Goal: Task Accomplishment & Management: Complete application form

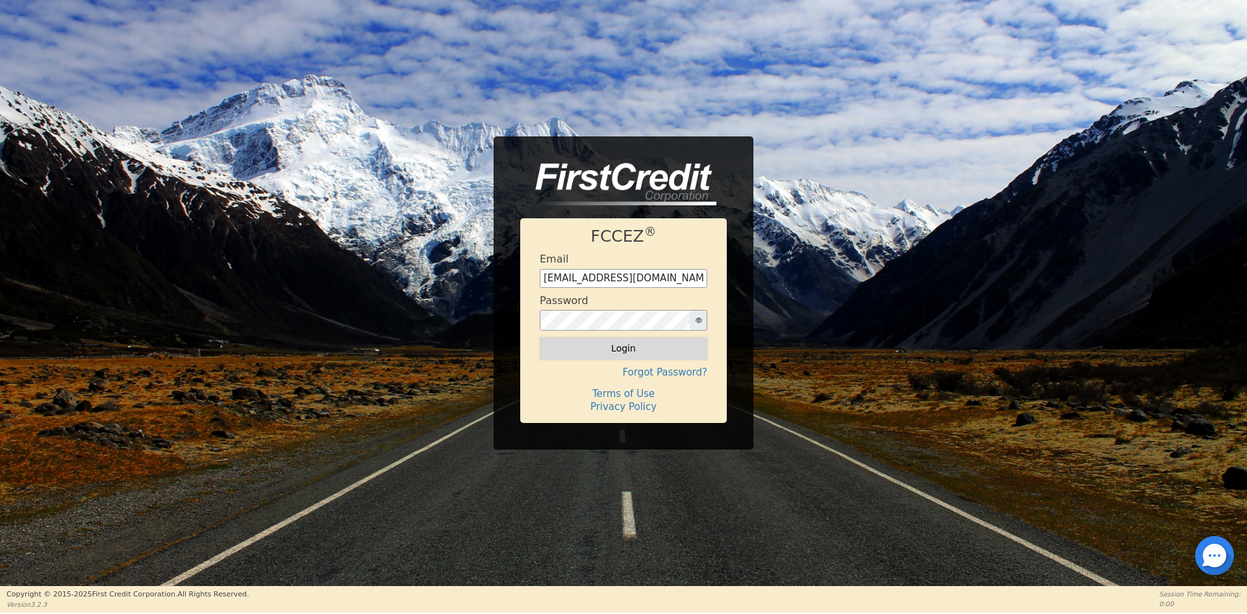
click at [636, 356] on button "Login" at bounding box center [624, 348] width 168 height 22
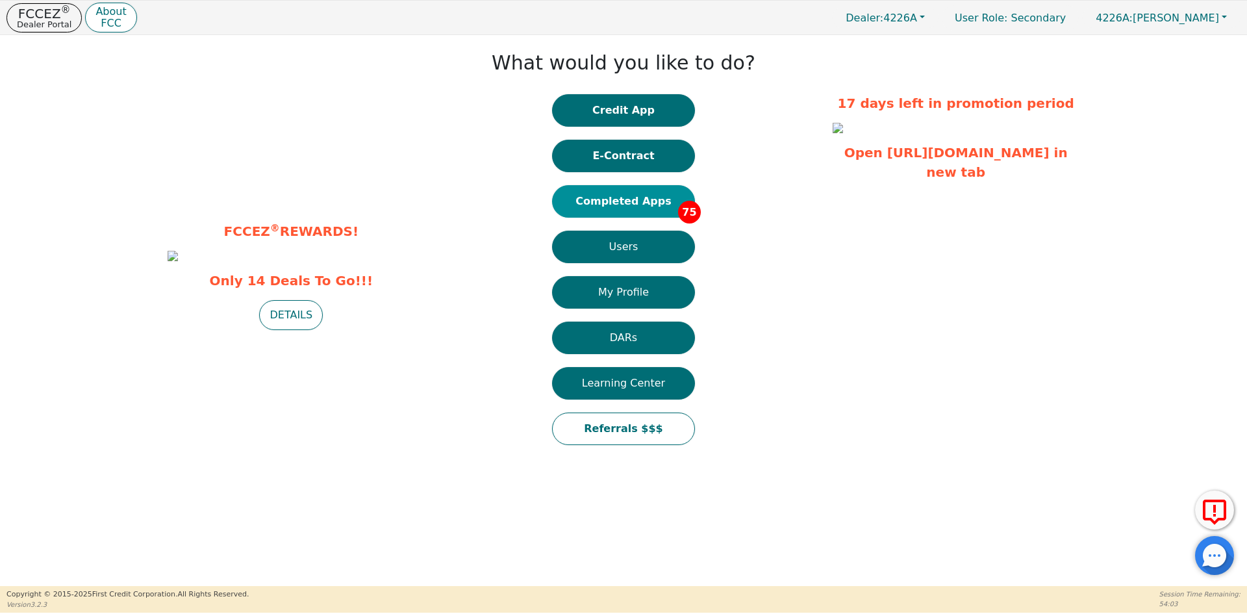
click at [625, 205] on button "Completed Apps 75" at bounding box center [623, 201] width 143 height 32
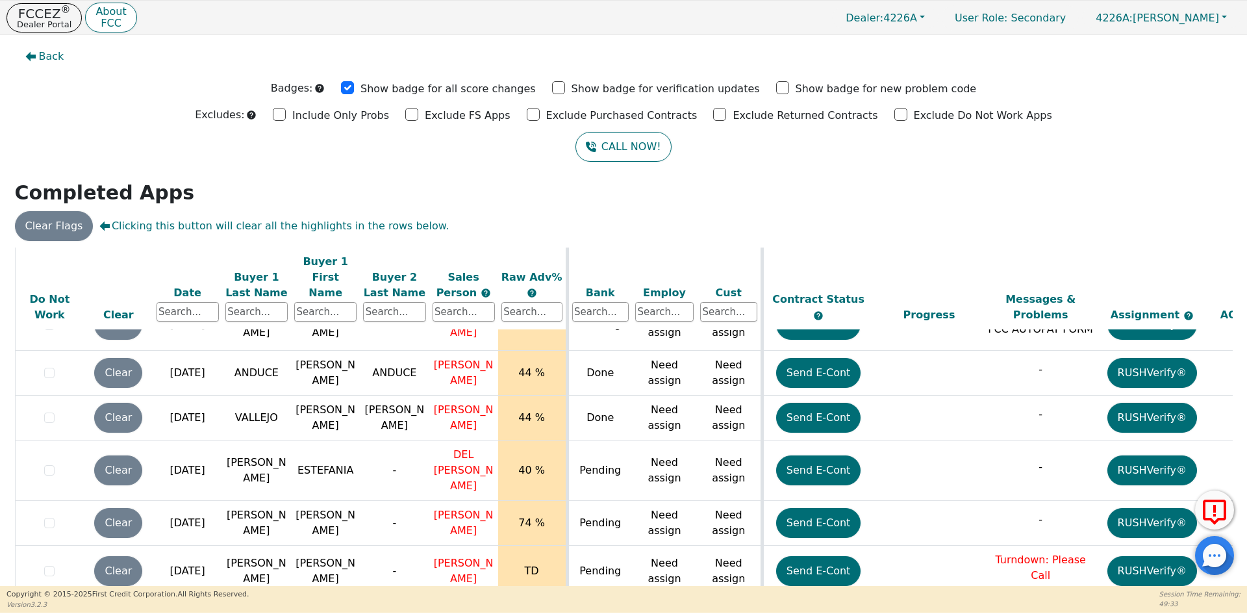
scroll to position [3388, 0]
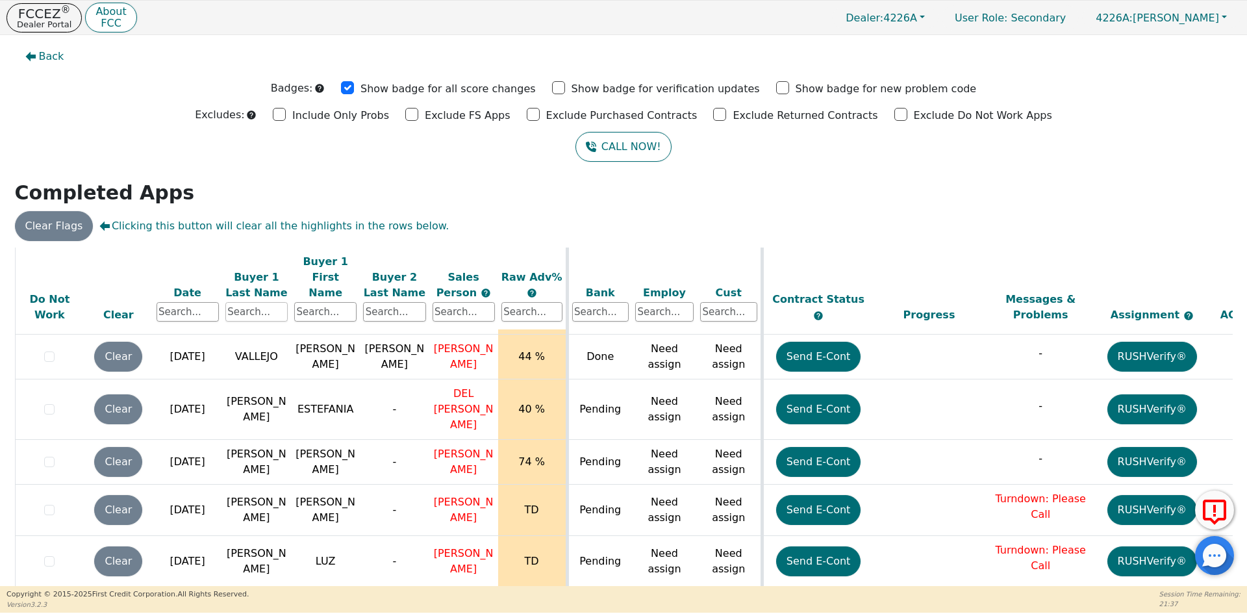
click at [247, 302] on input "text" at bounding box center [256, 311] width 62 height 19
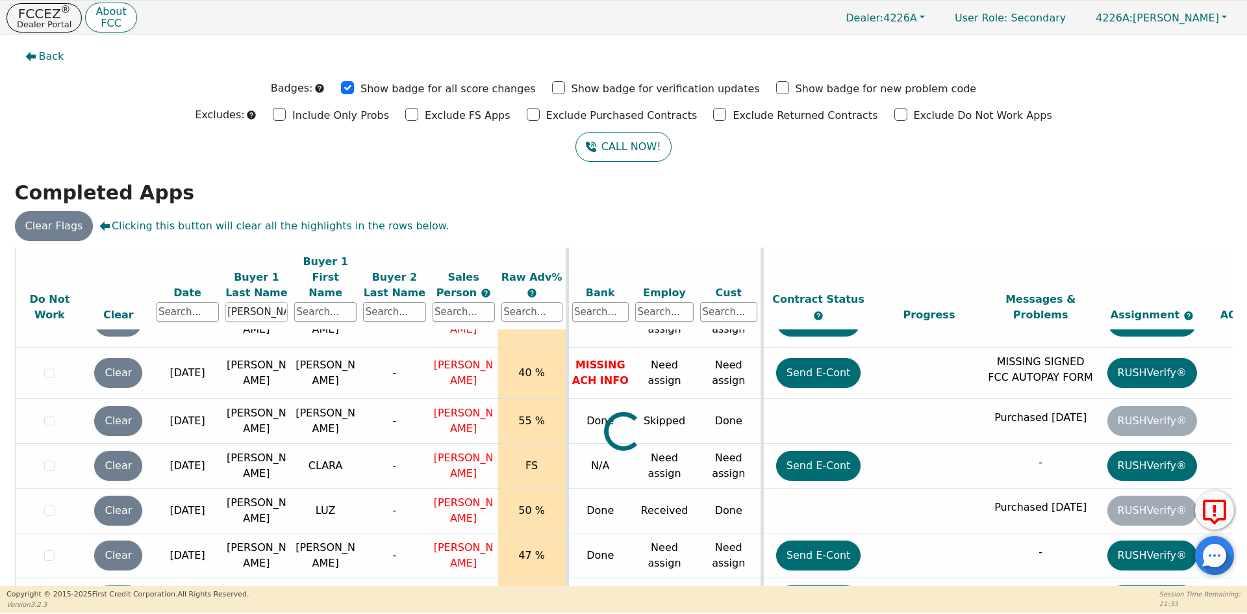
scroll to position [0, 0]
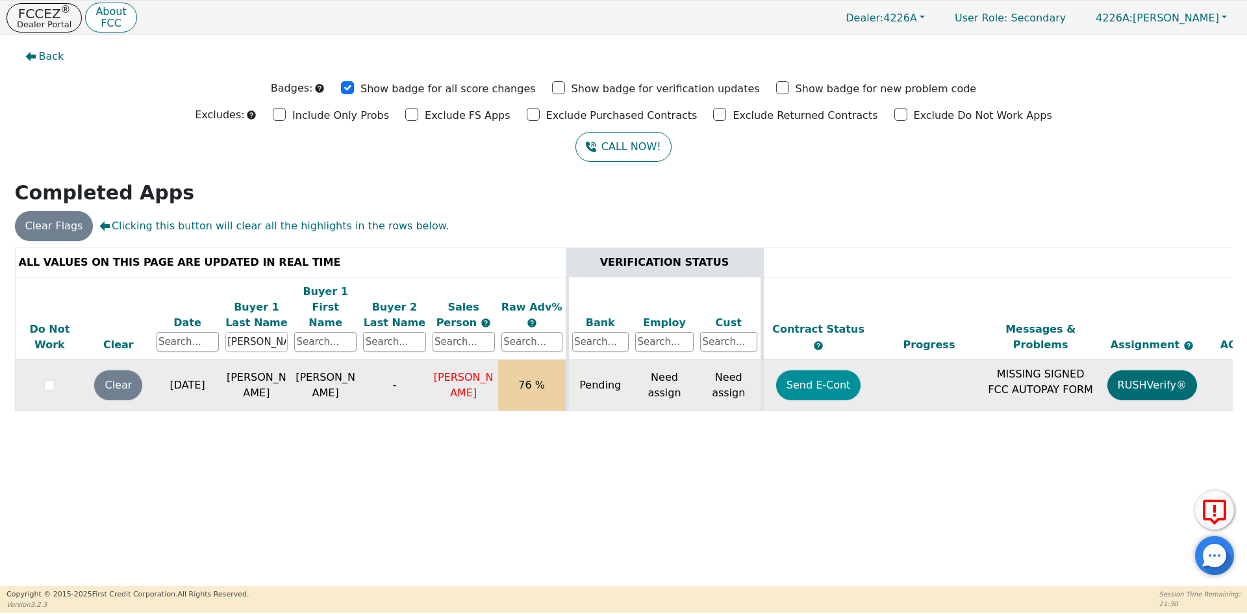
type input "[PERSON_NAME]"
click at [823, 370] on button "Send E-Cont" at bounding box center [818, 385] width 85 height 30
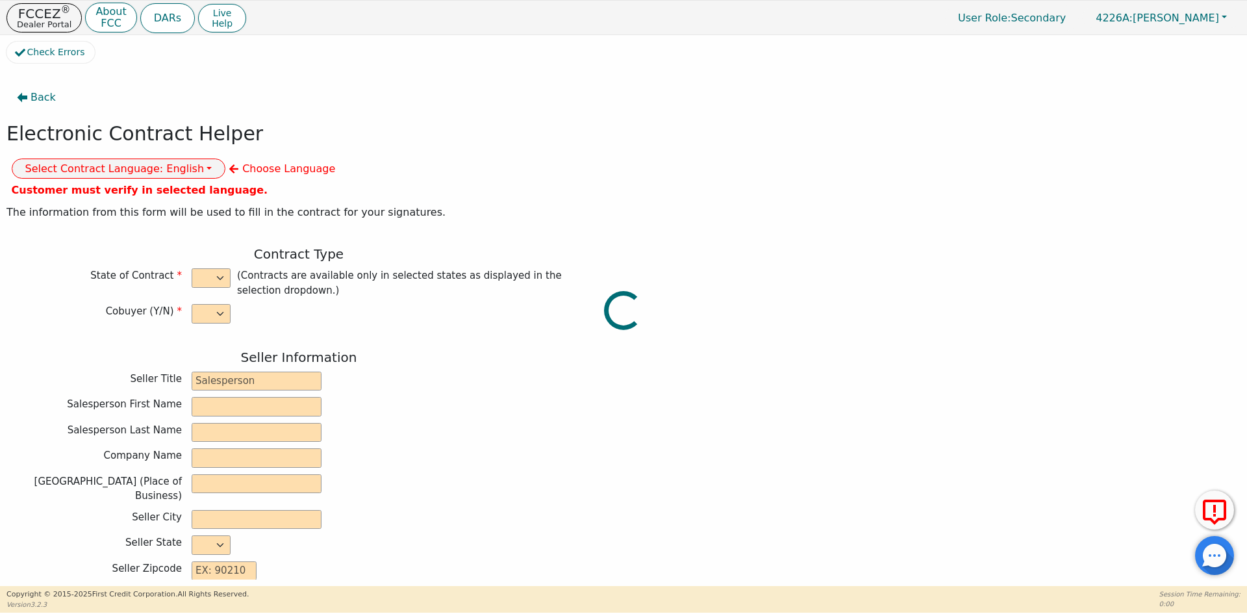
select select "n"
type input "ANALISTA"
type input "[PERSON_NAME]"
type input "DE [PERSON_NAME]"
type input "DIAMOND PERFECT. DBA AQUAFEEL"
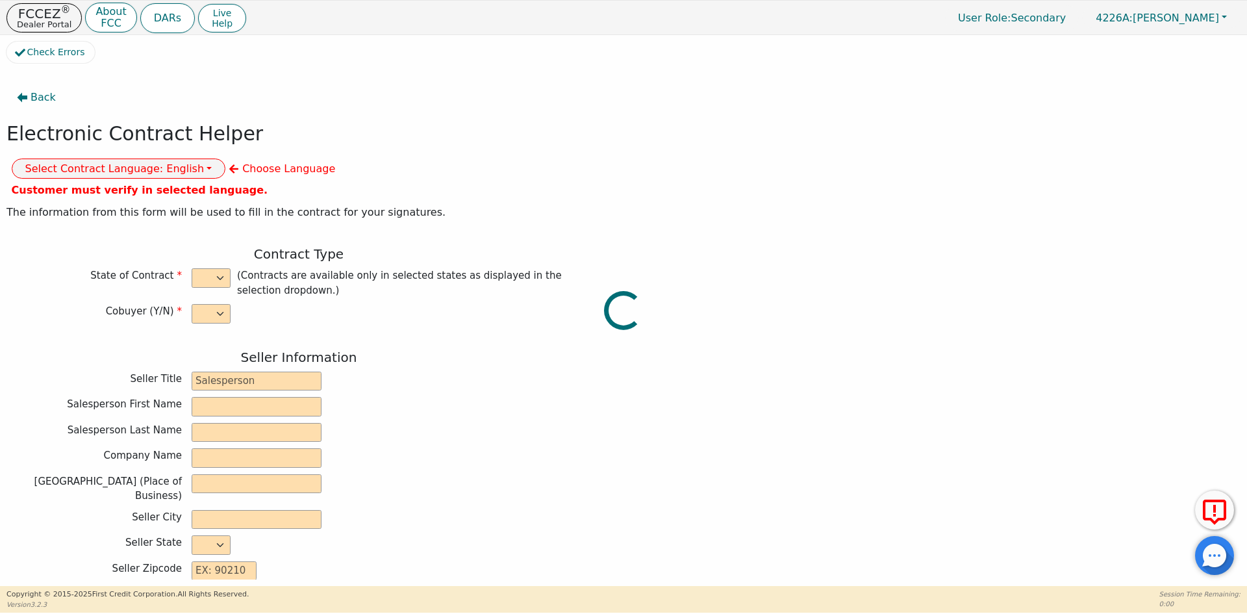
type input "[STREET_ADDRESS]"
type input "WAKE FOREST"
select select "NC"
type input "27587"
type input "[PERSON_NAME]"
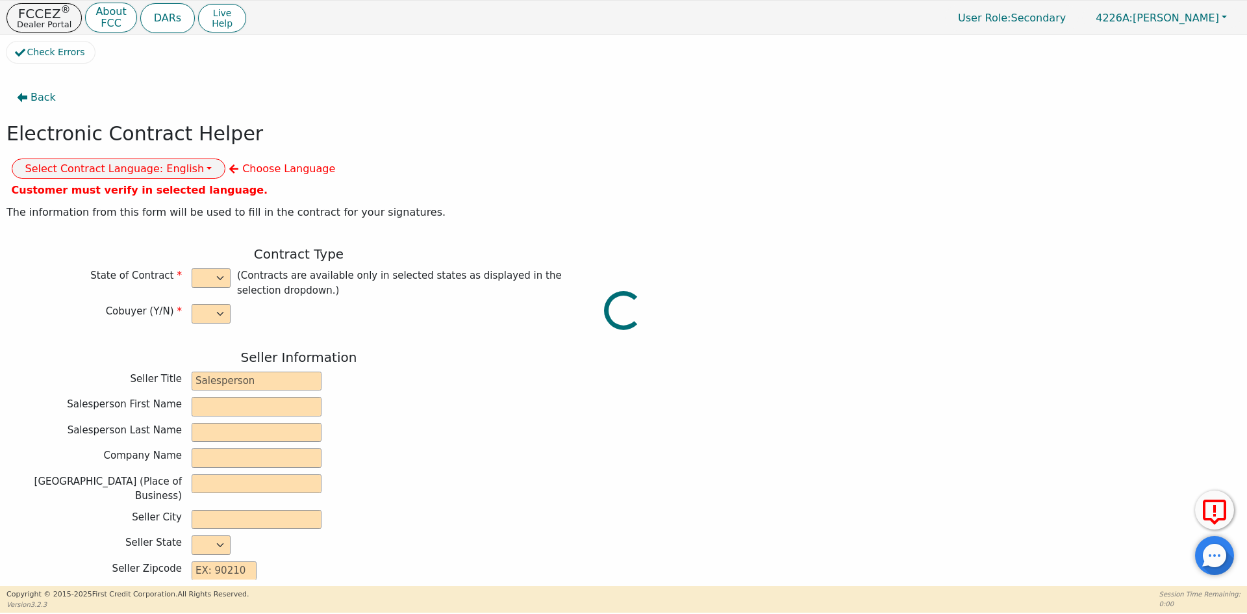
type input "[PERSON_NAME]"
type input "[STREET_ADDRESS]"
type input "FAIRVIEW"
select select "NJ"
type input "07022"
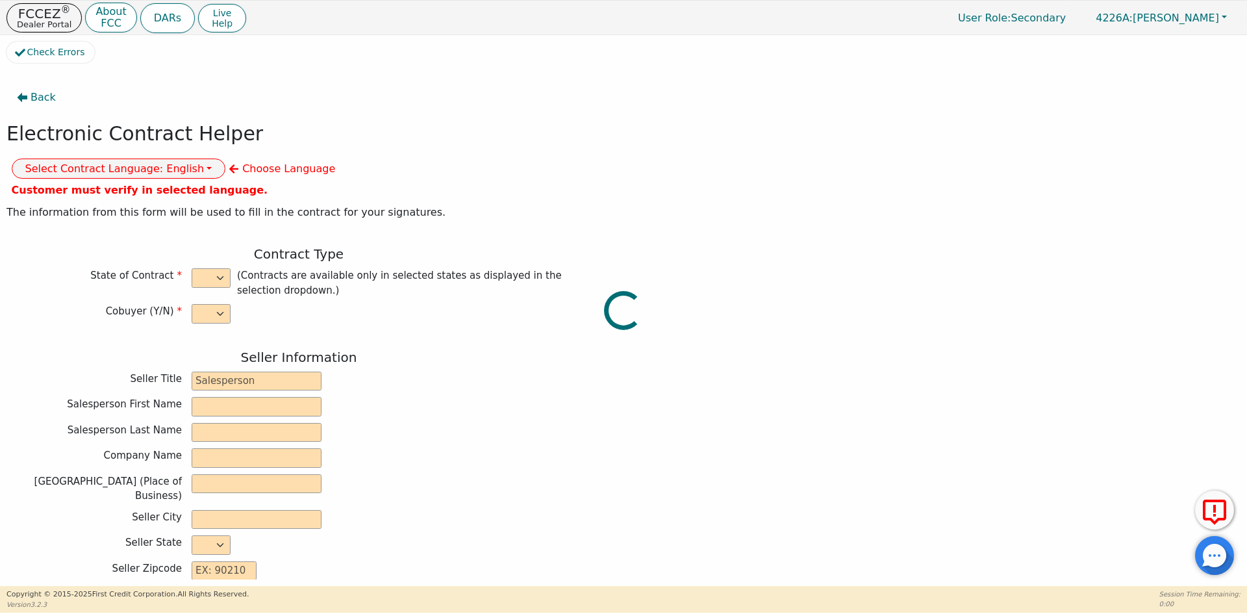
type input "[DATE]"
type input "10.99"
type input "[DATE]"
type input "72"
type input "0"
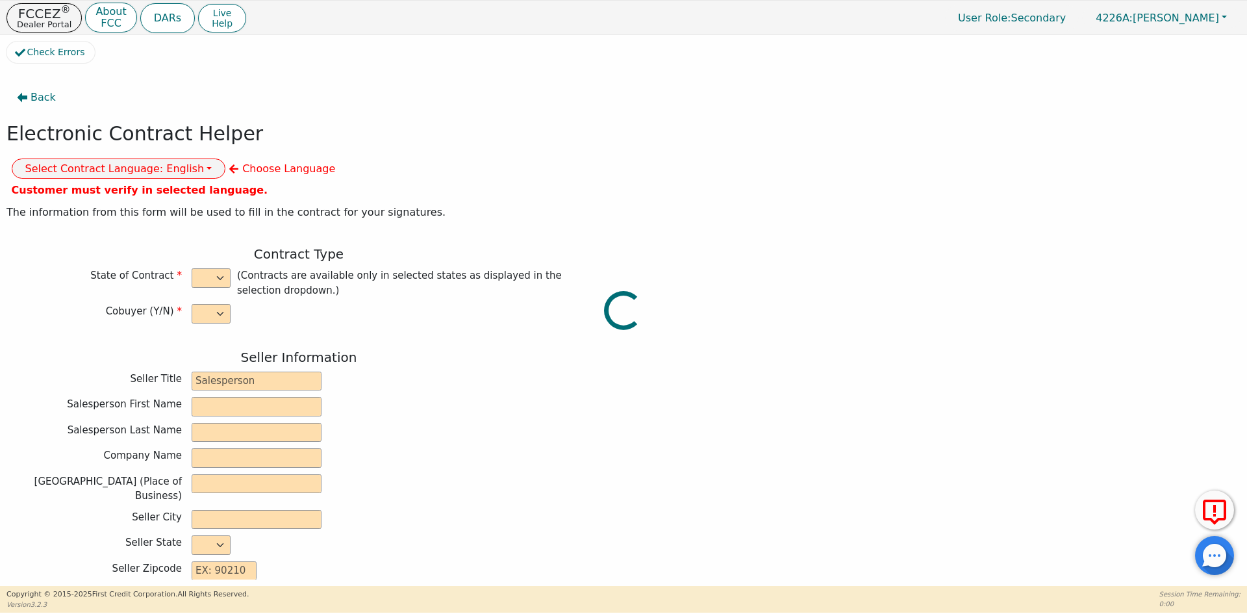
type input "8790.00"
type input "0.00"
type input "8790.00"
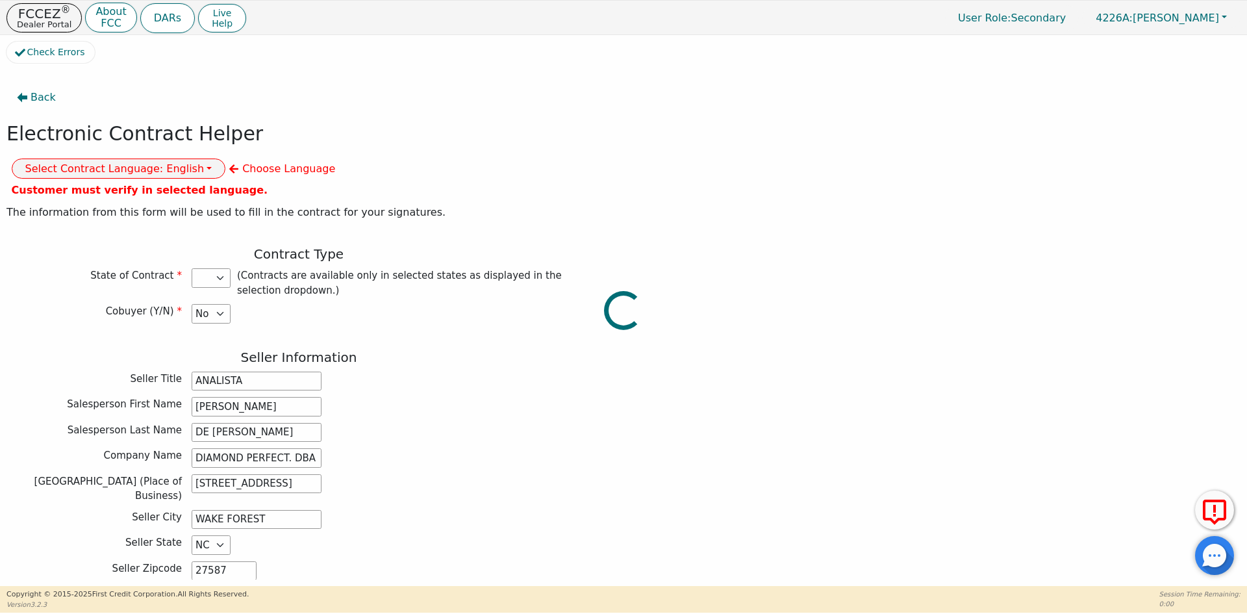
select select "NJ"
click at [226, 158] on button "Select Contract Language: English" at bounding box center [119, 168] width 214 height 20
click at [115, 206] on link "Spanish" at bounding box center [63, 215] width 103 height 18
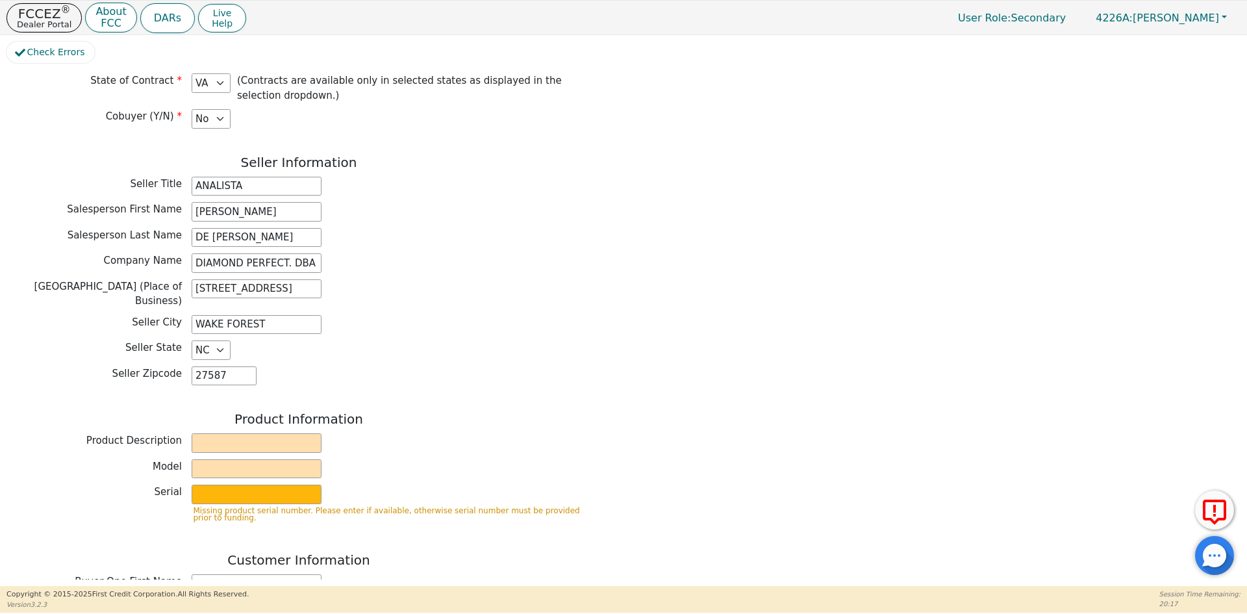
scroll to position [260, 0]
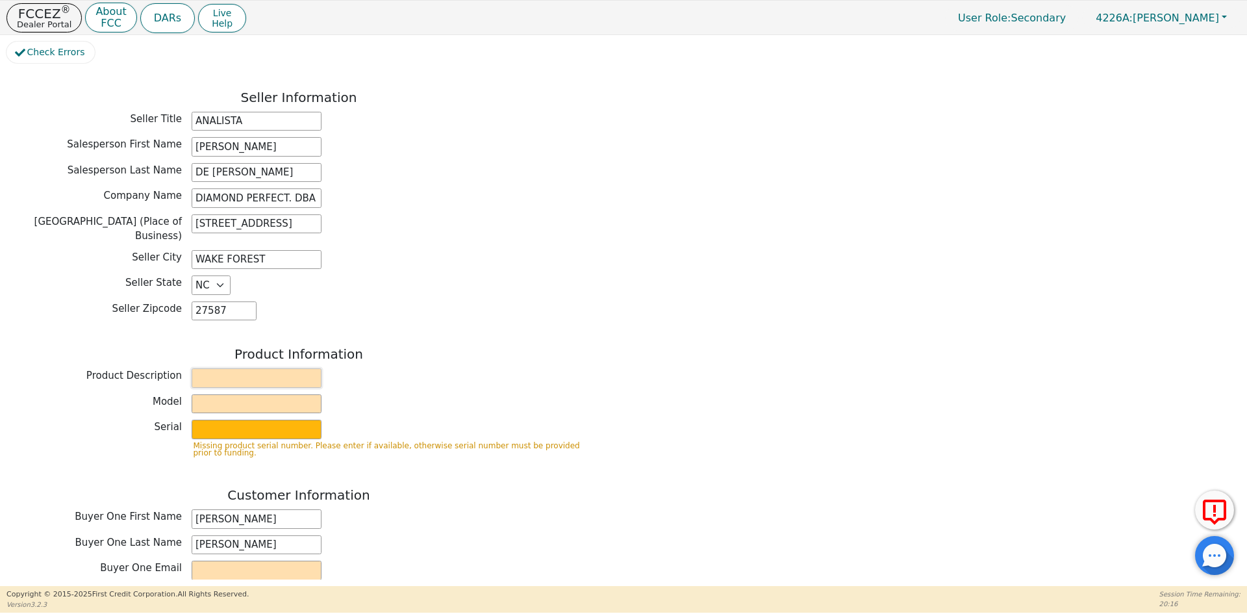
click at [223, 368] on input "text" at bounding box center [257, 377] width 130 height 19
type input "WATER PURIFICATION SYSTEM"
click at [268, 394] on input "text" at bounding box center [257, 403] width 130 height 19
type input "AQUAFEEL"
click at [253, 419] on input "text" at bounding box center [257, 428] width 130 height 19
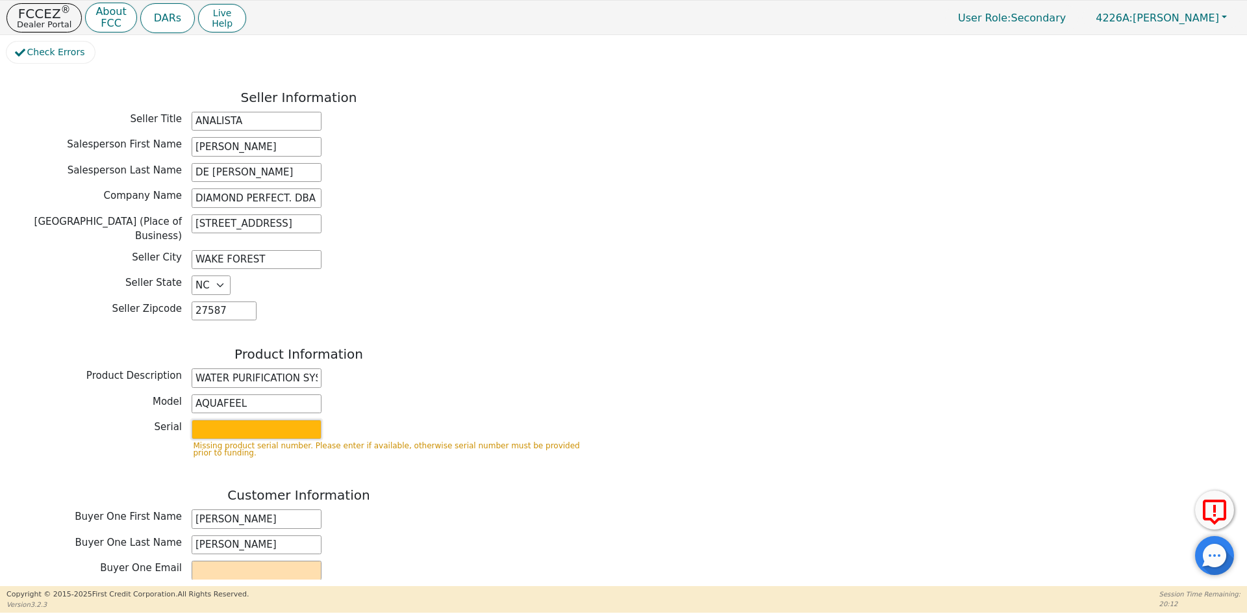
type input "W525"
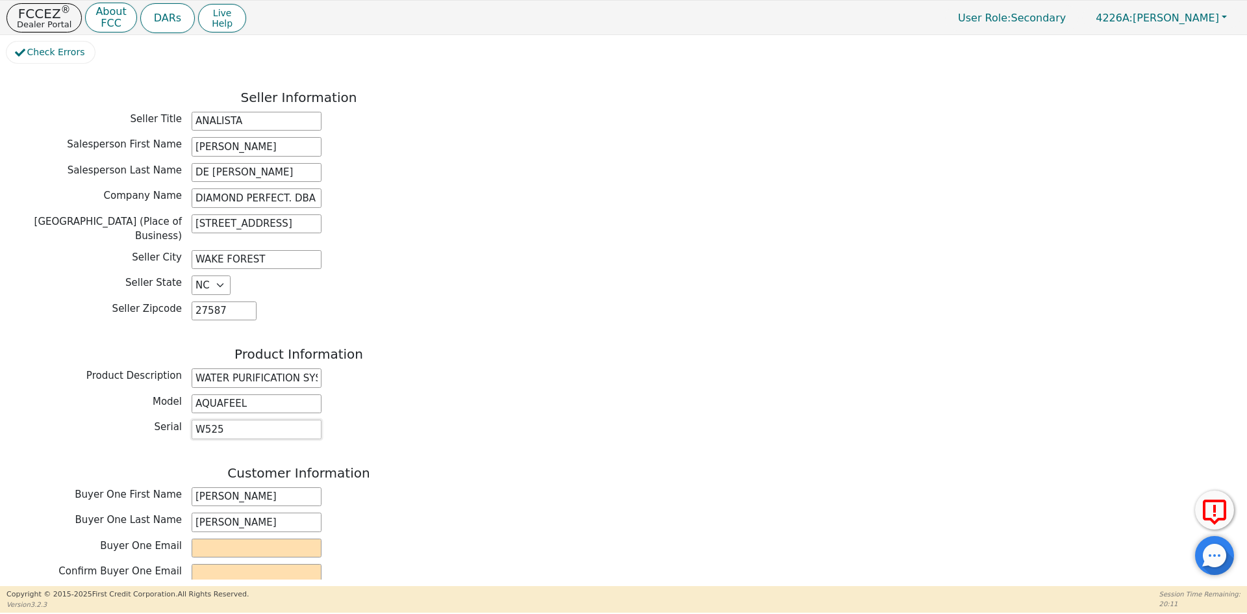
scroll to position [325, 0]
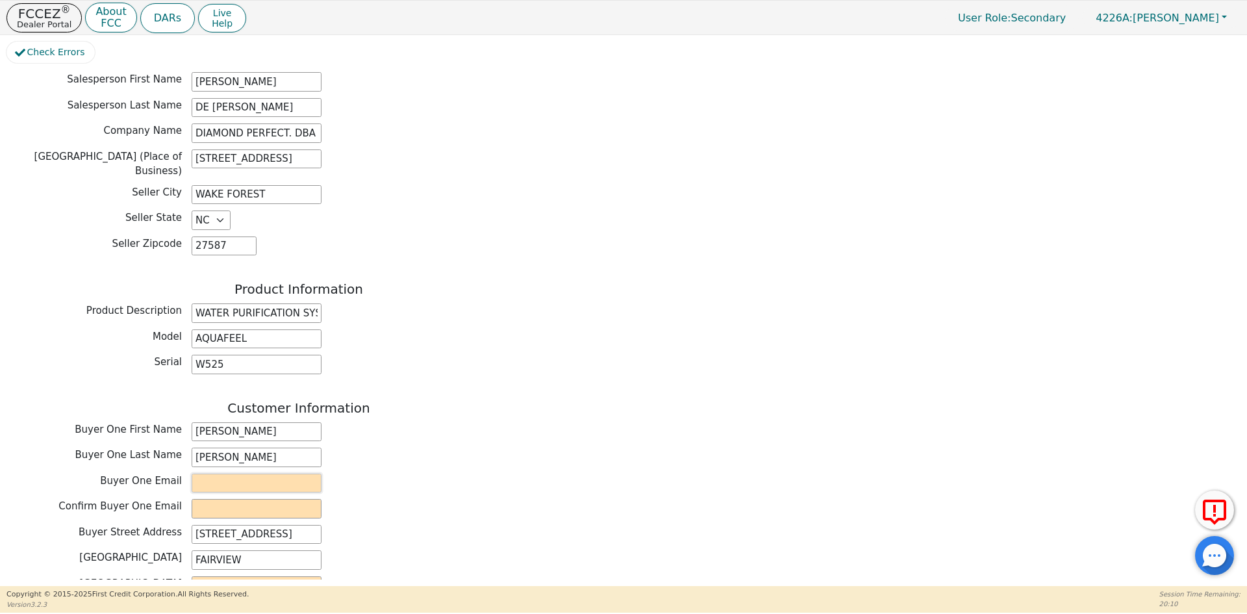
click at [217, 473] on input "email" at bounding box center [257, 482] width 130 height 19
paste input "[EMAIL_ADDRESS][DOMAIN_NAME]"
type input "[EMAIL_ADDRESS][DOMAIN_NAME]"
click at [423, 473] on div "Buyer One Email [EMAIL_ADDRESS][DOMAIN_NAME]" at bounding box center [298, 482] width 584 height 19
click at [290, 499] on input "email" at bounding box center [257, 508] width 130 height 19
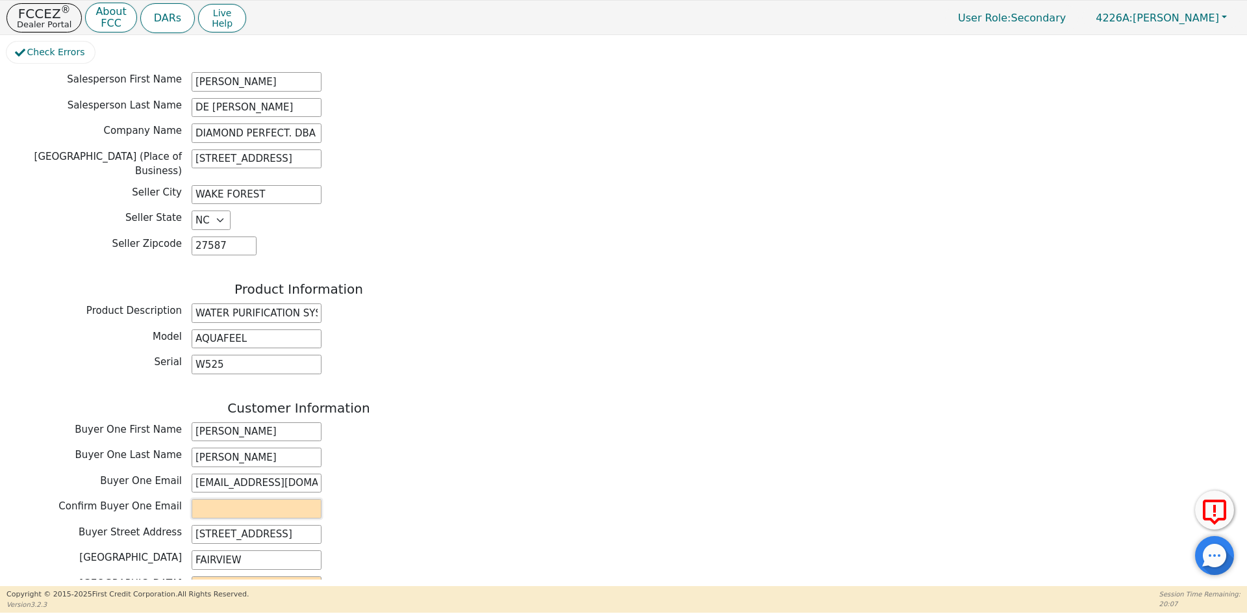
paste input "[EMAIL_ADDRESS][DOMAIN_NAME]"
type input "[EMAIL_ADDRESS][DOMAIN_NAME]"
click at [497, 499] on div "Confirm Buyer One Email [EMAIL_ADDRESS][DOMAIN_NAME]" at bounding box center [298, 508] width 584 height 19
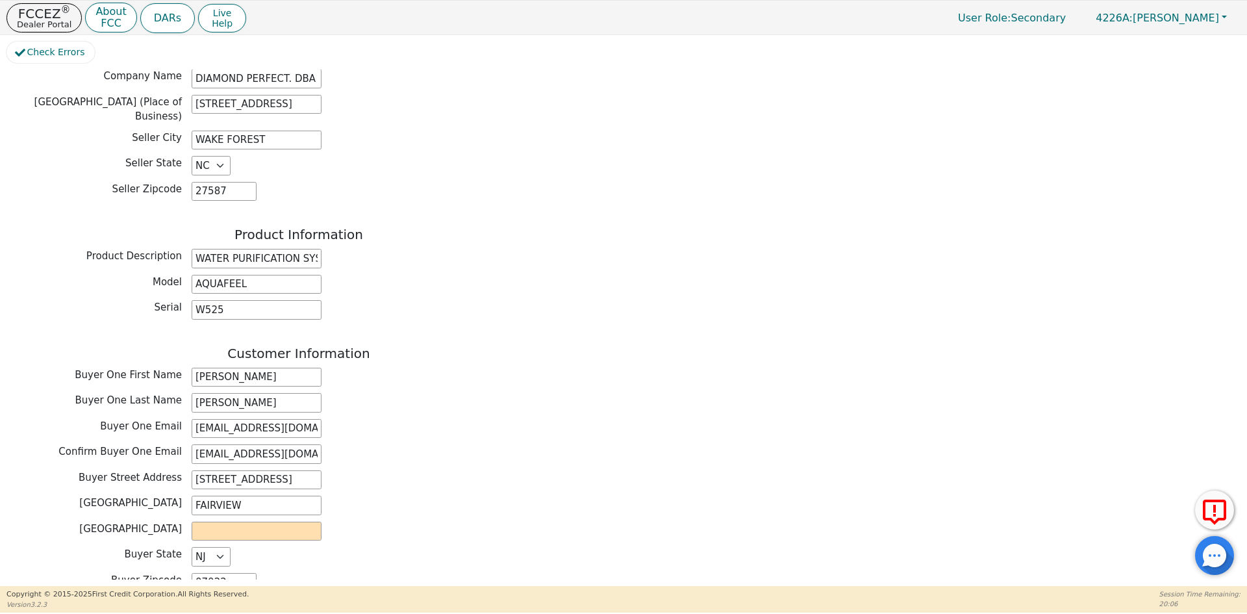
scroll to position [455, 0]
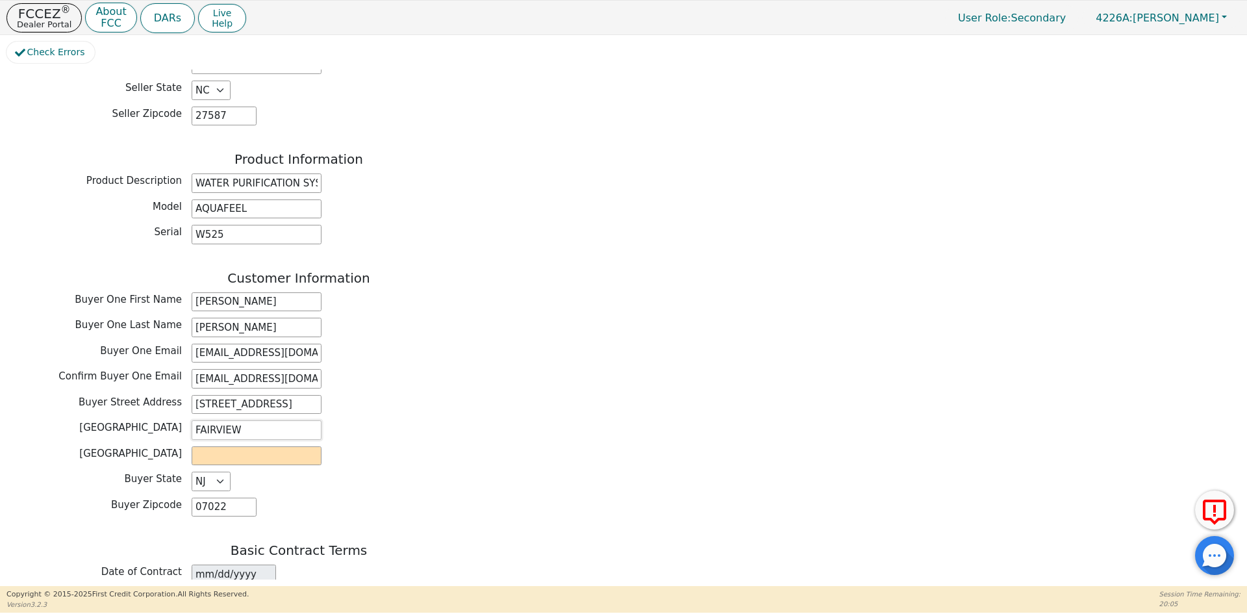
drag, startPoint x: 248, startPoint y: 397, endPoint x: 168, endPoint y: 394, distance: 80.0
click at [168, 420] on div "Buyer City [GEOGRAPHIC_DATA]" at bounding box center [298, 429] width 584 height 19
click at [238, 446] on input "text" at bounding box center [257, 455] width 130 height 19
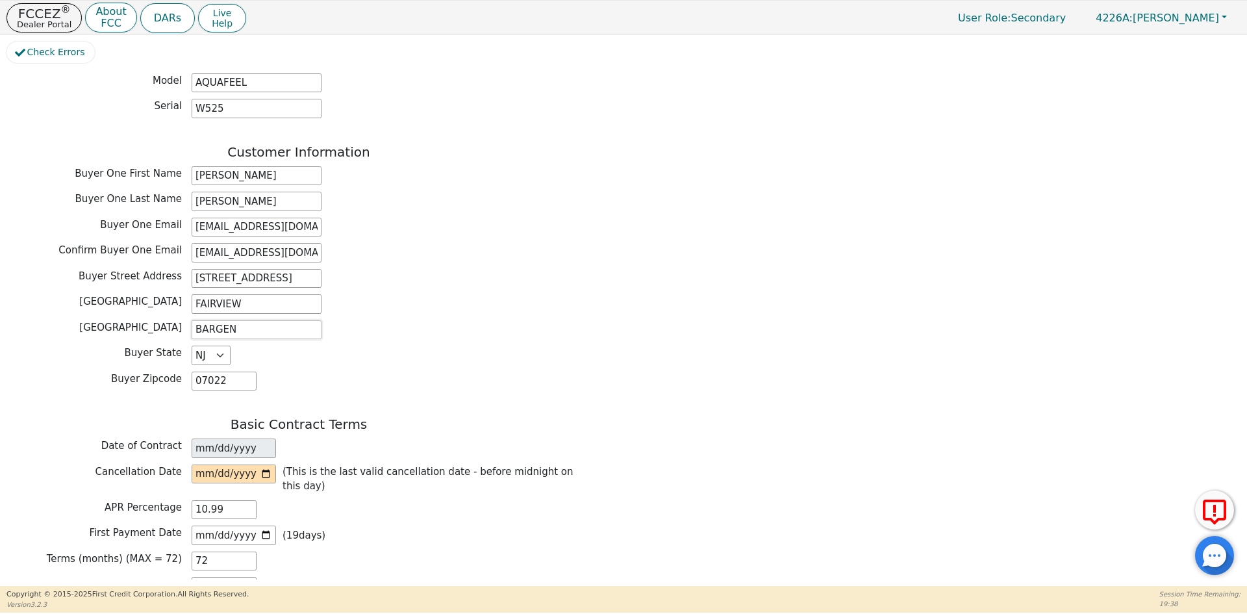
scroll to position [584, 0]
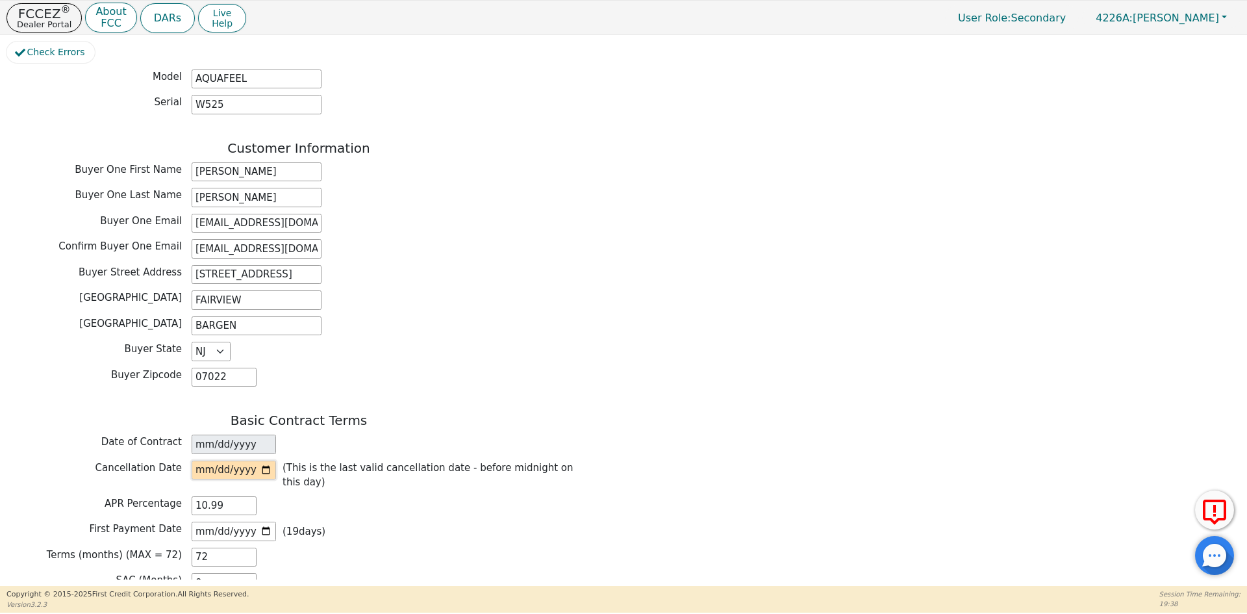
type input "BARGEN"
click at [264, 460] on input "date" at bounding box center [234, 469] width 84 height 19
type input "[DATE]"
click at [267, 521] on input "[DATE]" at bounding box center [234, 530] width 84 height 19
click at [265, 521] on input "[DATE]" at bounding box center [234, 530] width 84 height 19
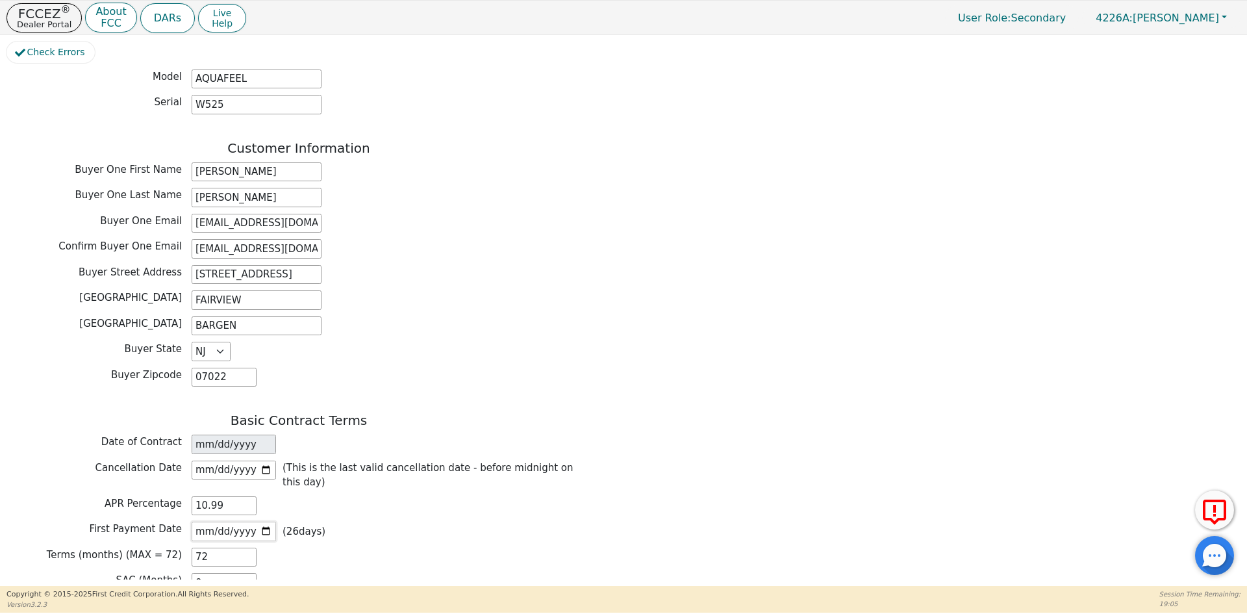
type input "[DATE]"
click at [386, 521] on div "First Payment Date [DATE] ( 30 days)" at bounding box center [298, 530] width 584 height 19
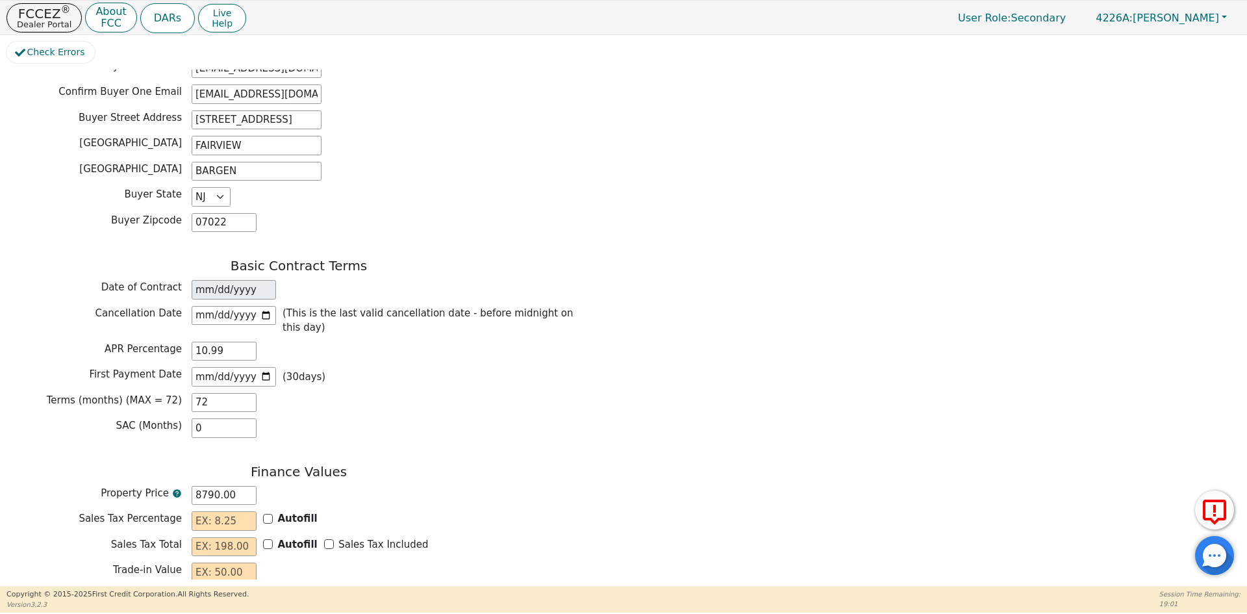
scroll to position [779, 0]
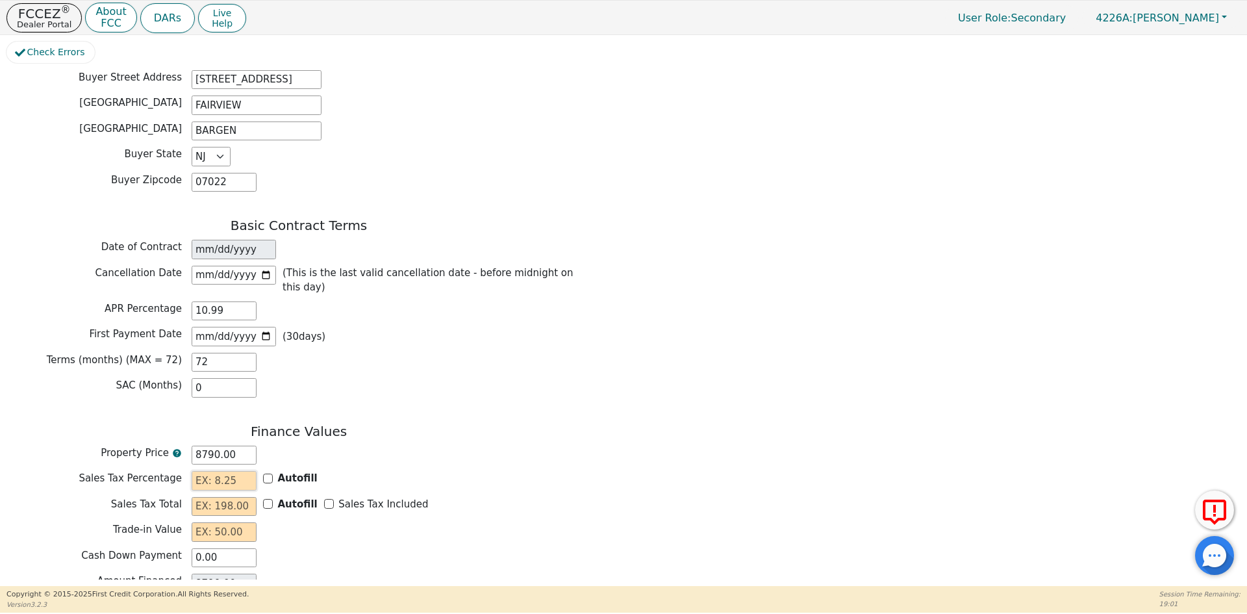
click at [212, 471] on input "text" at bounding box center [224, 480] width 65 height 19
type input "0.00"
click at [198, 497] on input "text" at bounding box center [224, 506] width 65 height 19
type input "0.00"
click at [199, 522] on input "text" at bounding box center [224, 531] width 65 height 19
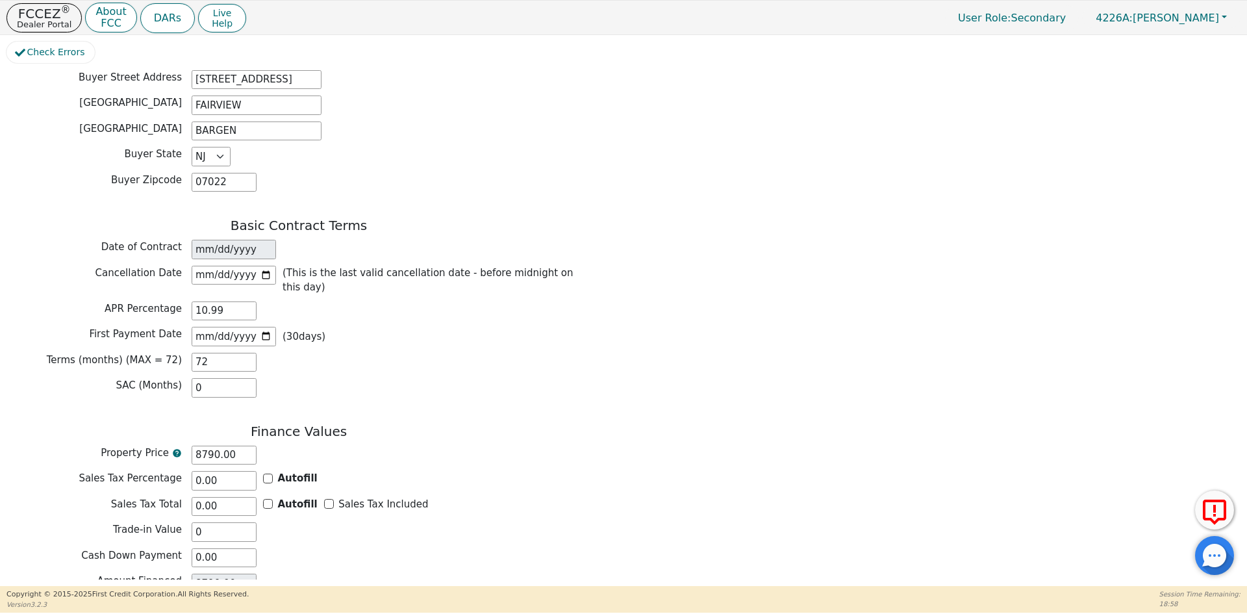
type input "0.00"
click at [433, 548] on div "Cash Down Payment 0.00" at bounding box center [298, 557] width 584 height 19
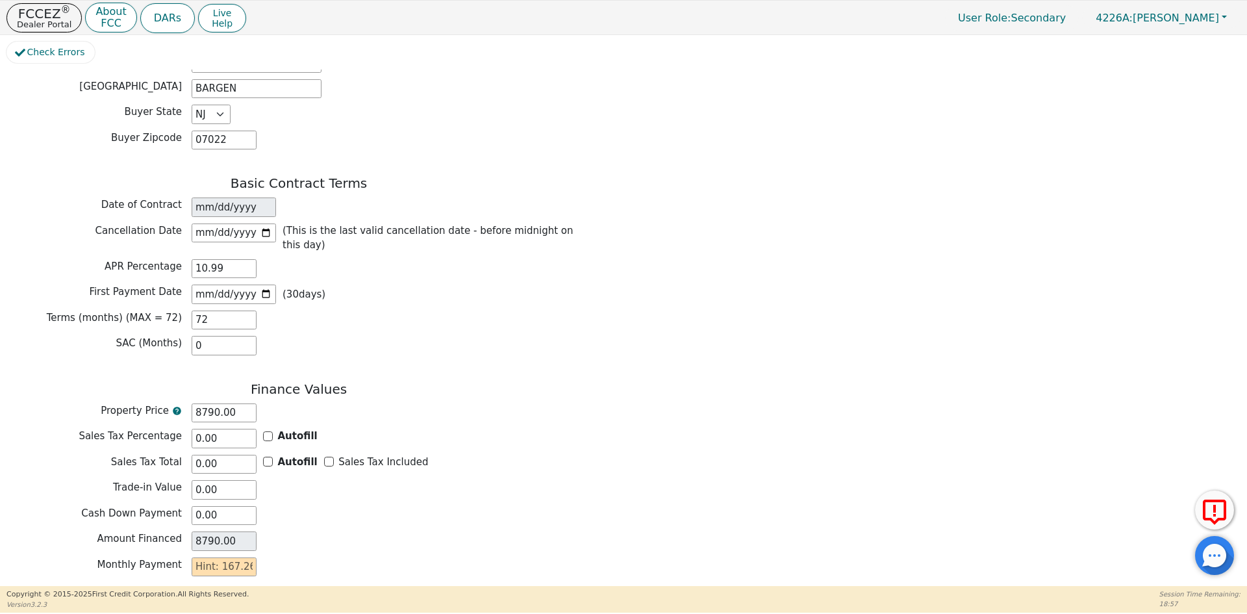
scroll to position [844, 0]
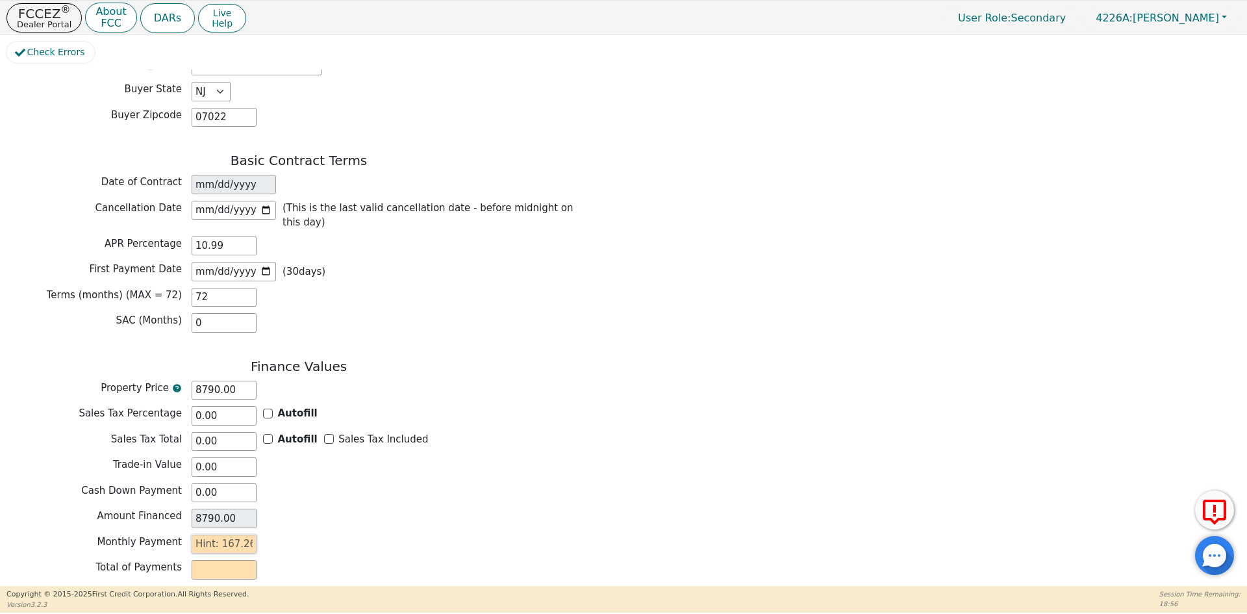
click at [209, 534] on input "text" at bounding box center [224, 543] width 65 height 19
type input "1"
type input "72.00"
type input "16"
type input "1152.00"
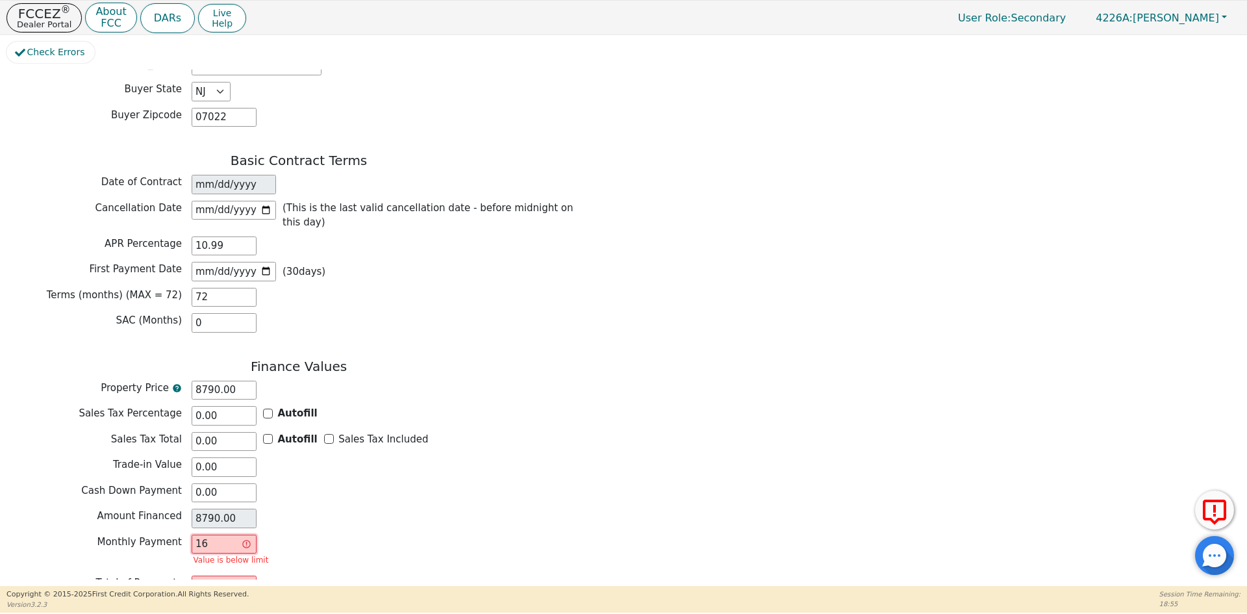
type input "167"
type input "12024.00"
type input "167.2"
type input "12038.40"
type input "167.26"
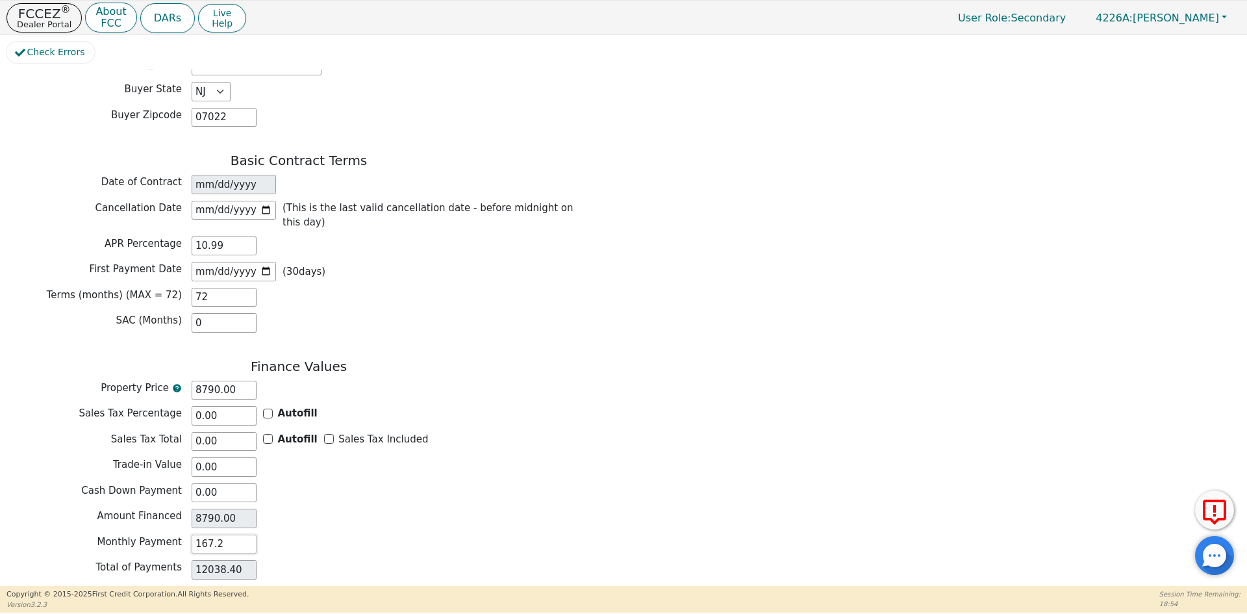
type input "12042.72"
type input "167.26"
click at [354, 534] on div "Monthly Payment 167.26" at bounding box center [298, 543] width 584 height 19
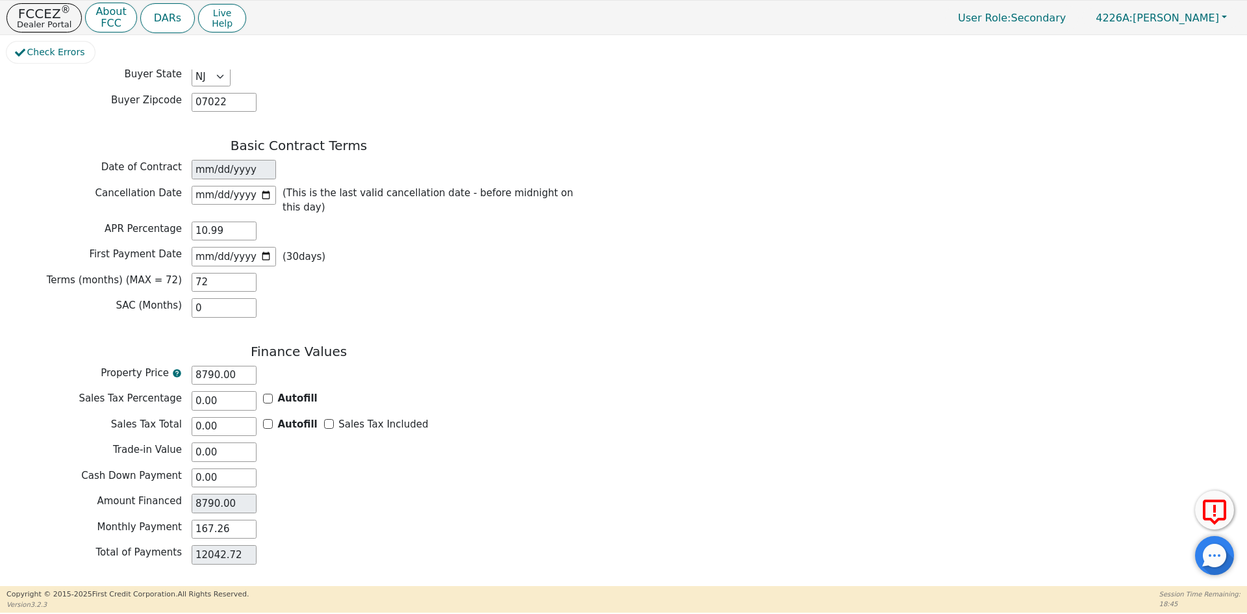
scroll to position [863, 0]
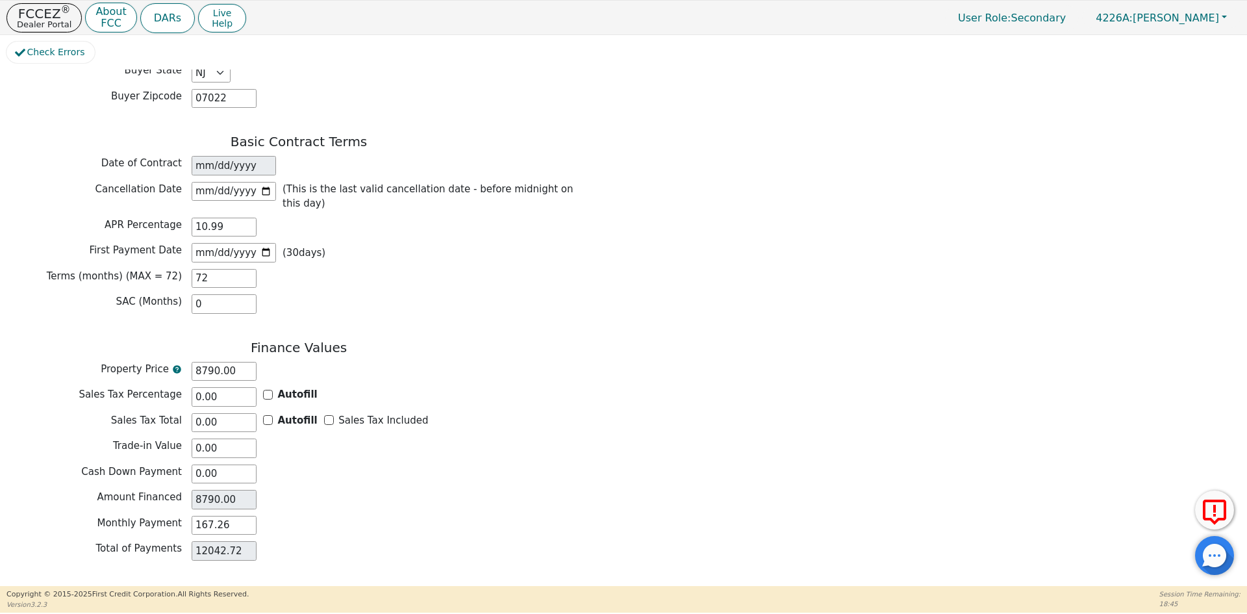
click at [42, 586] on button "Review & Begin Contract" at bounding box center [81, 601] width 150 height 30
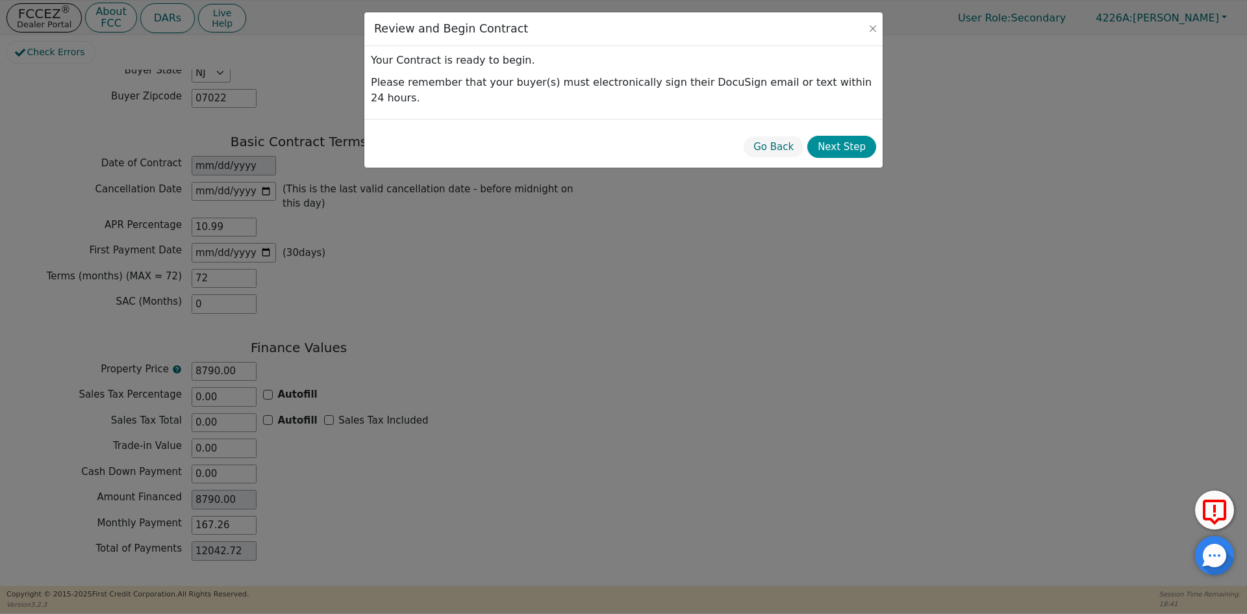
click at [851, 136] on button "Next Step" at bounding box center [841, 147] width 69 height 23
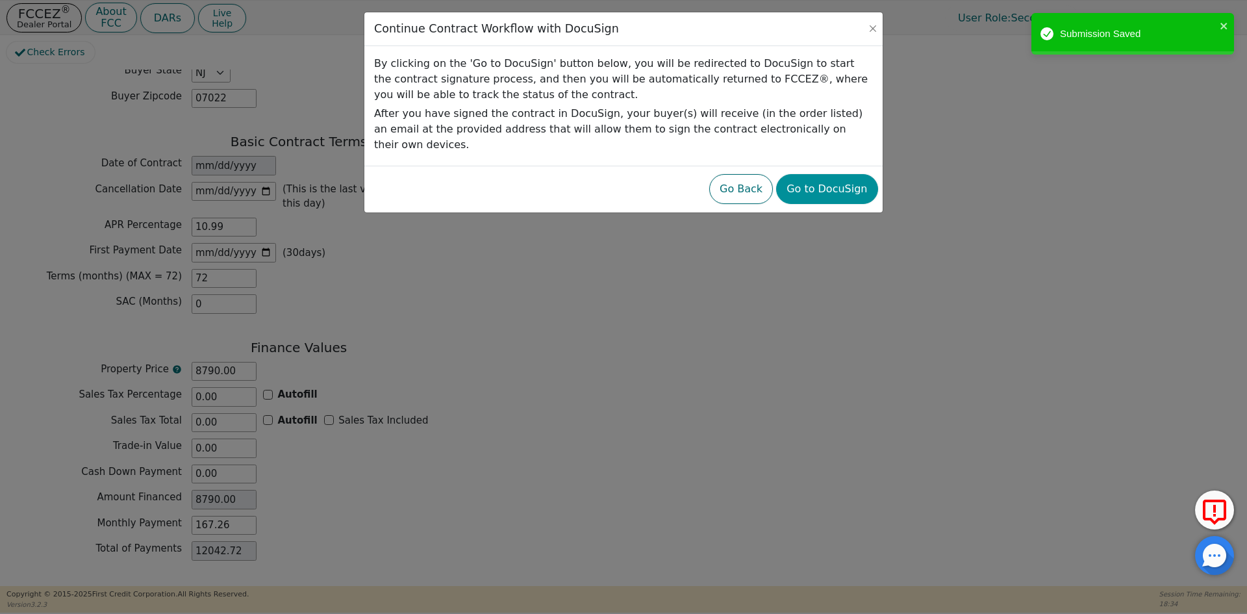
click at [823, 181] on button "Go to DocuSign" at bounding box center [826, 189] width 101 height 30
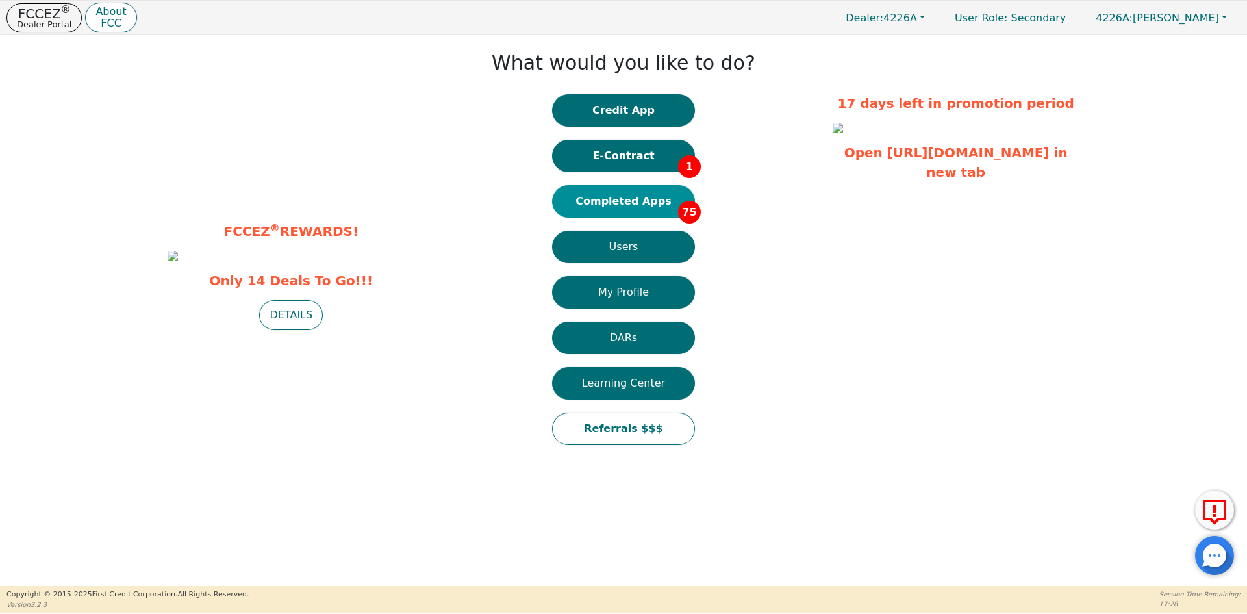
click at [617, 198] on button "Completed Apps 75" at bounding box center [623, 201] width 143 height 32
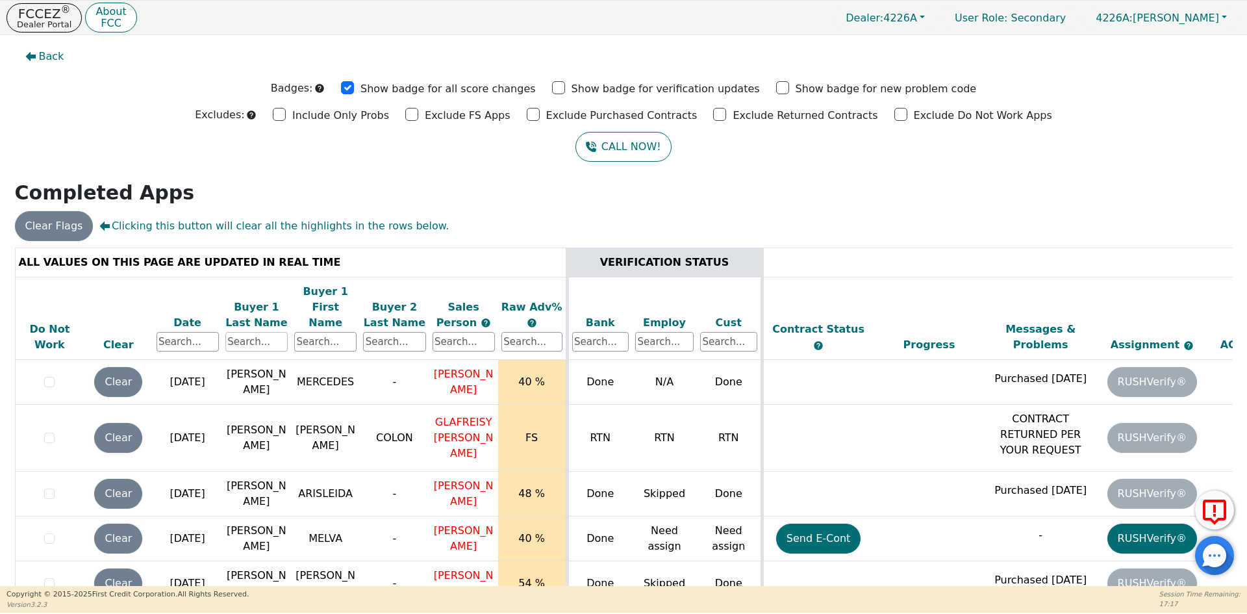
click at [237, 332] on input "text" at bounding box center [256, 341] width 62 height 19
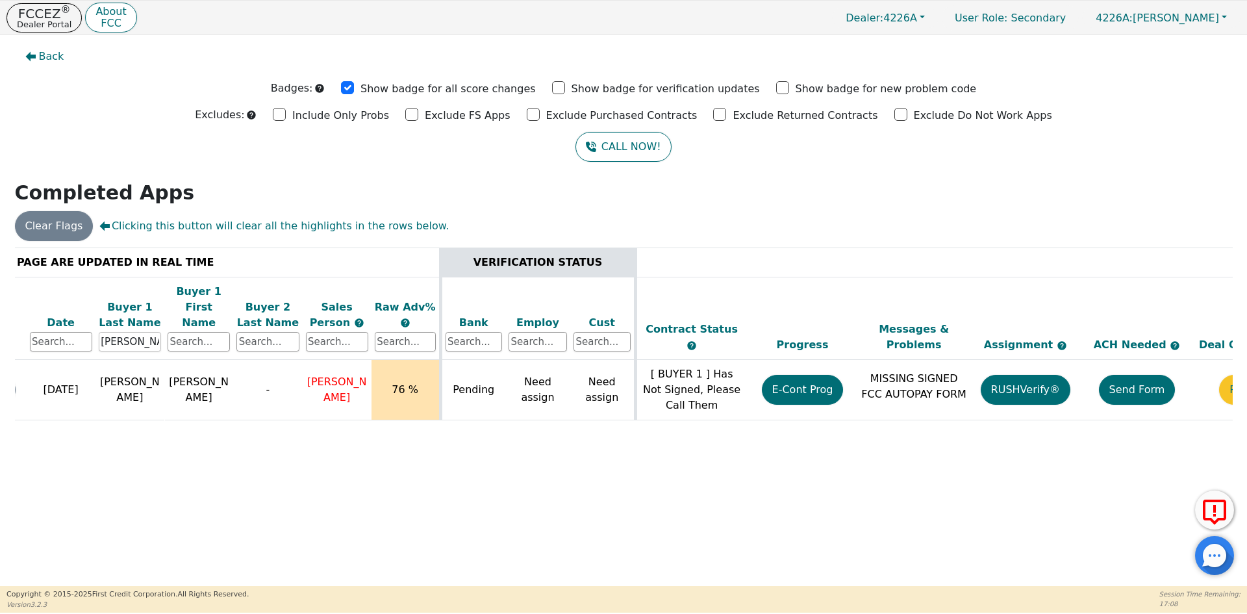
scroll to position [0, 199]
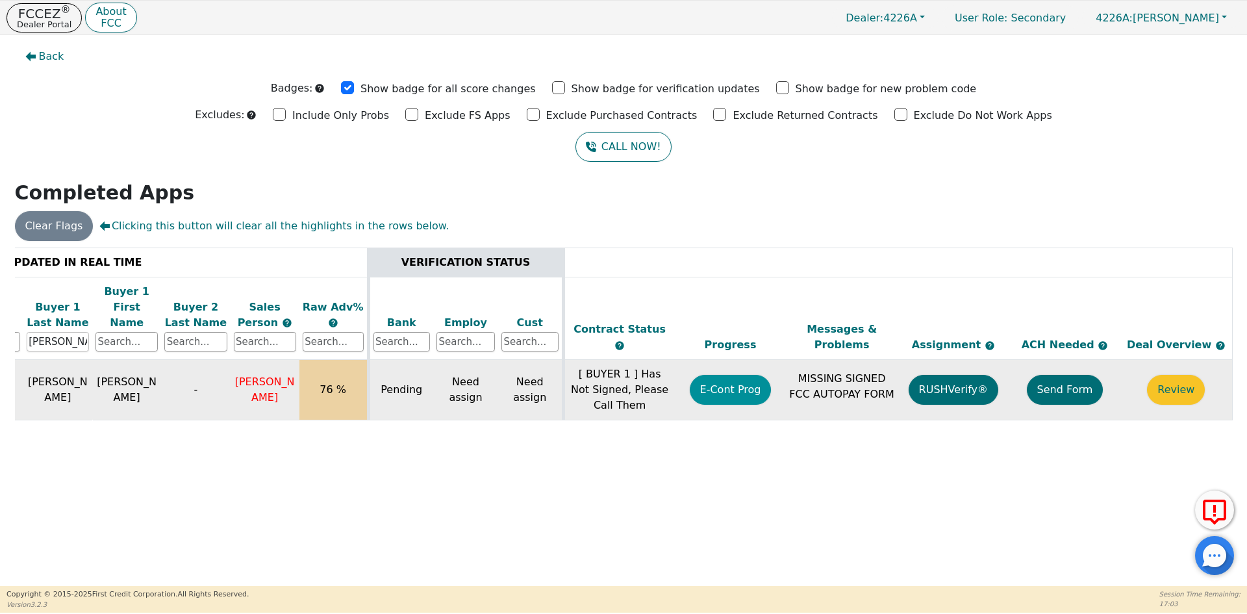
type input "[PERSON_NAME]"
click at [720, 377] on button "E-Cont Prog" at bounding box center [731, 390] width 82 height 30
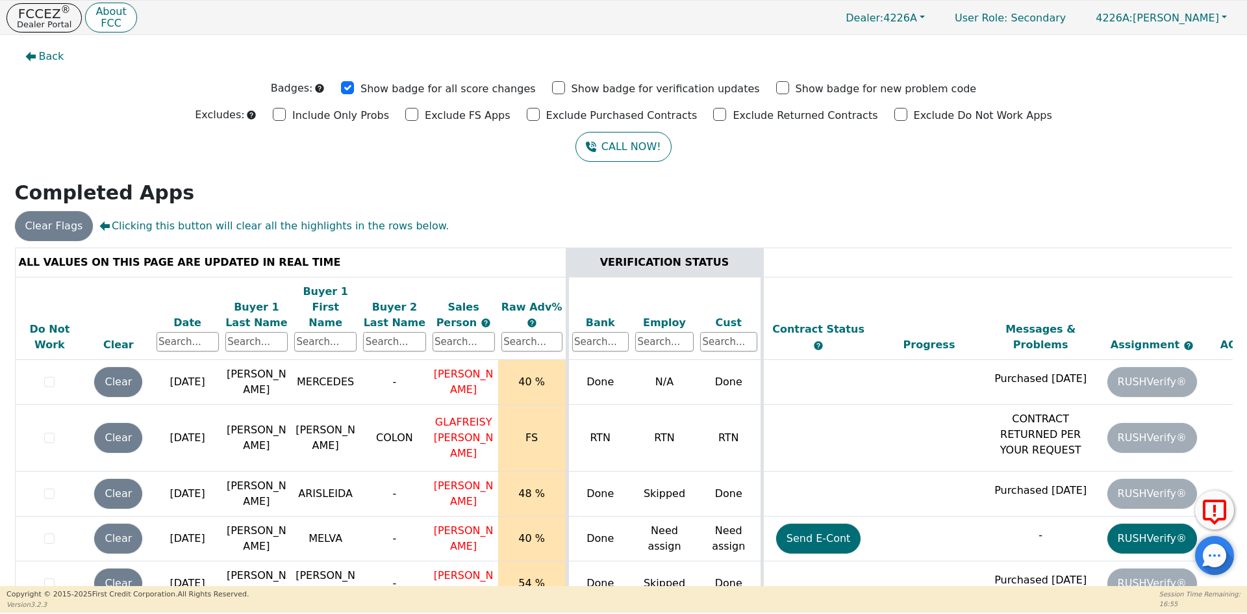
click at [476, 214] on div "Clear Flags Clicking this button will clear all the highlights in the rows belo…" at bounding box center [623, 226] width 1227 height 30
click at [255, 332] on input "text" at bounding box center [256, 341] width 62 height 19
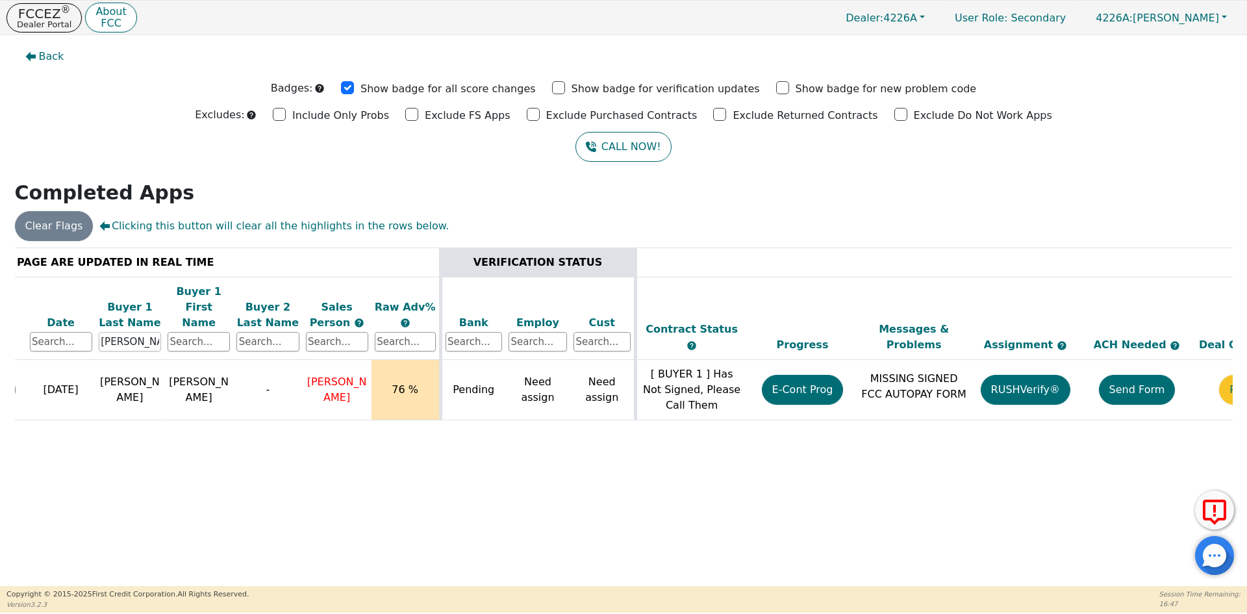
scroll to position [0, 199]
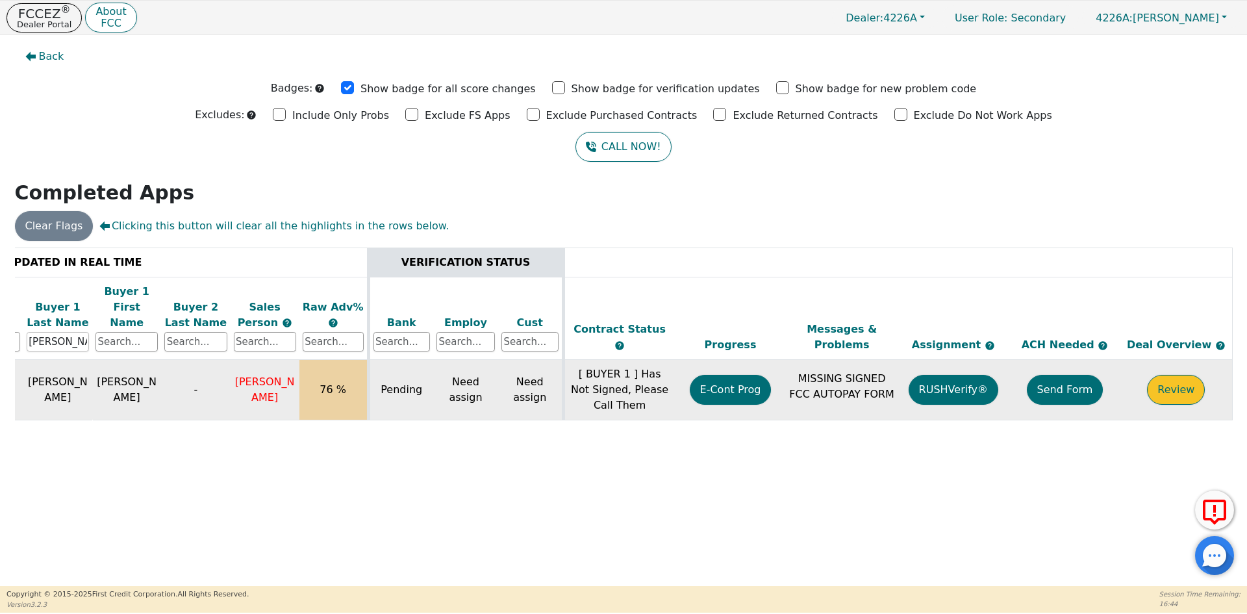
type input "[PERSON_NAME]"
click at [1175, 375] on button "Review" at bounding box center [1176, 390] width 58 height 30
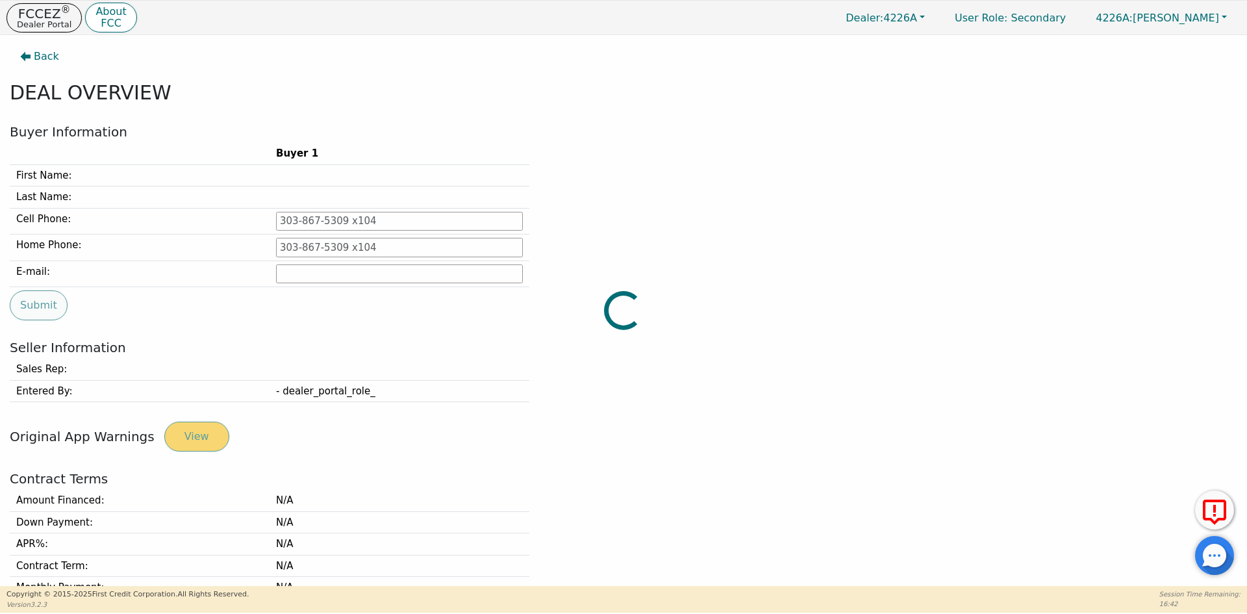
type input "551-556-8014"
type input "[EMAIL_ADDRESS][DOMAIN_NAME]"
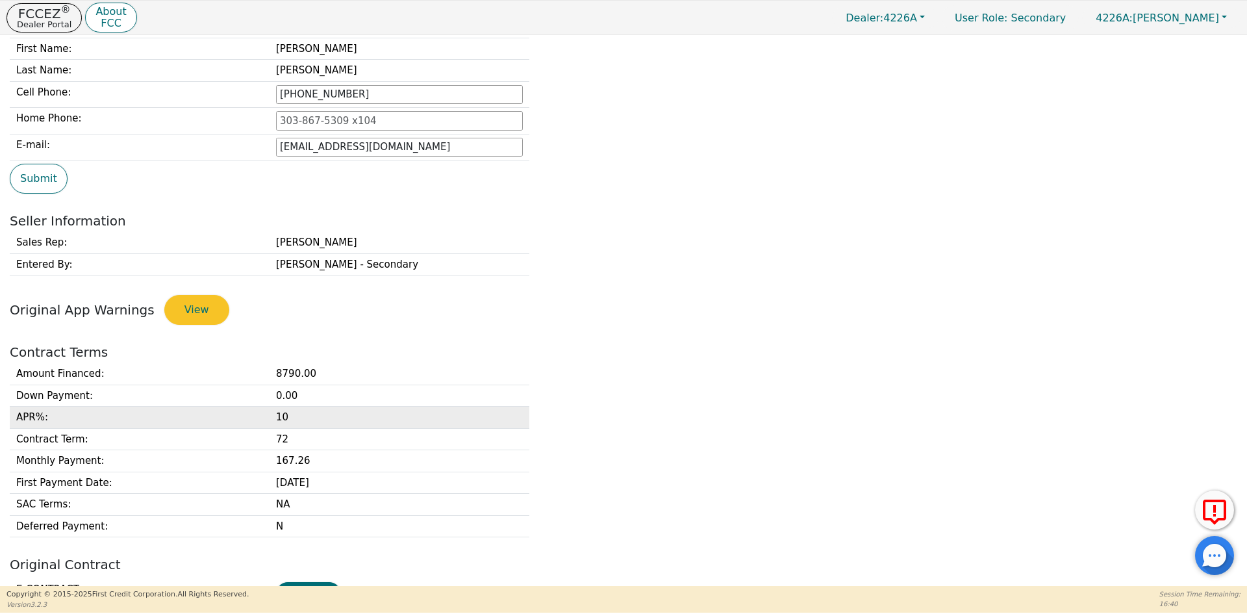
scroll to position [130, 0]
